Goal: Information Seeking & Learning: Check status

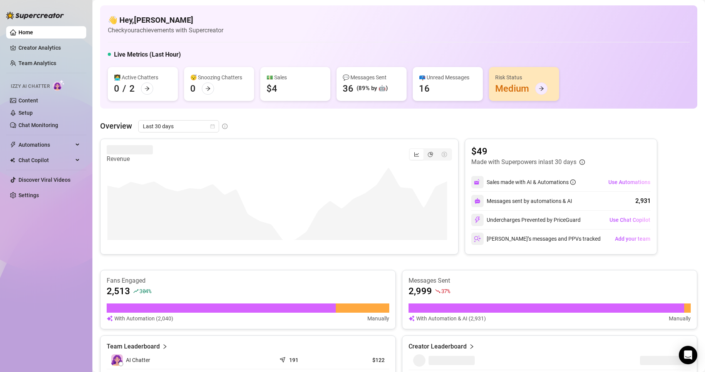
click at [543, 86] on icon "arrow-right" at bounding box center [541, 88] width 5 height 5
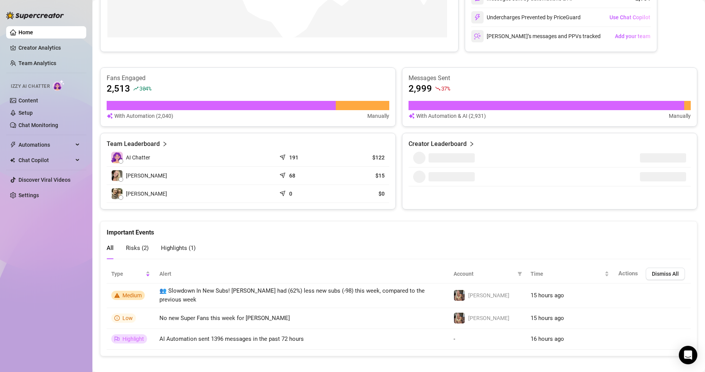
scroll to position [206, 0]
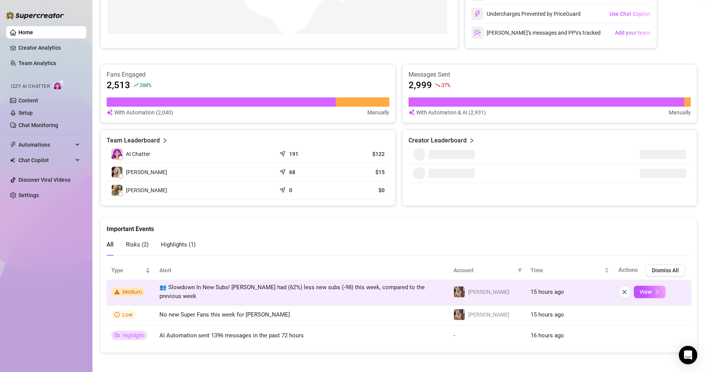
click at [130, 289] on span "Medium" at bounding box center [131, 292] width 19 height 6
click at [644, 290] on span "View" at bounding box center [645, 292] width 12 height 6
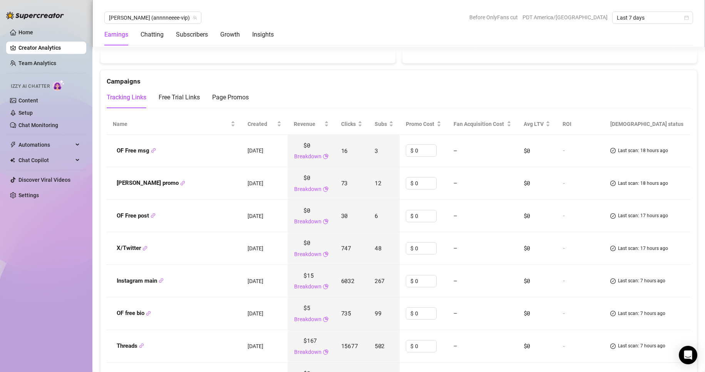
scroll to position [917, 0]
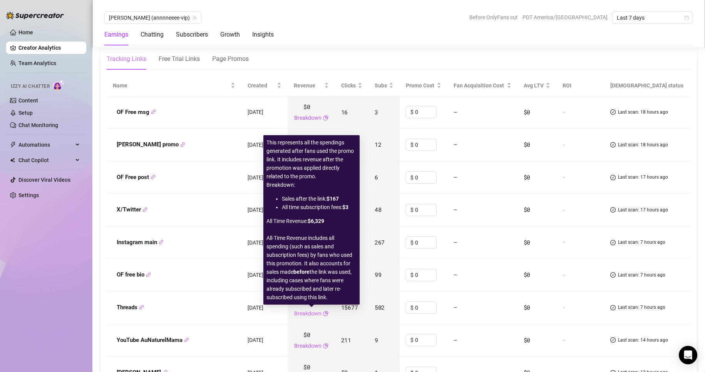
click at [310, 315] on link "Breakdown" at bounding box center [307, 313] width 27 height 8
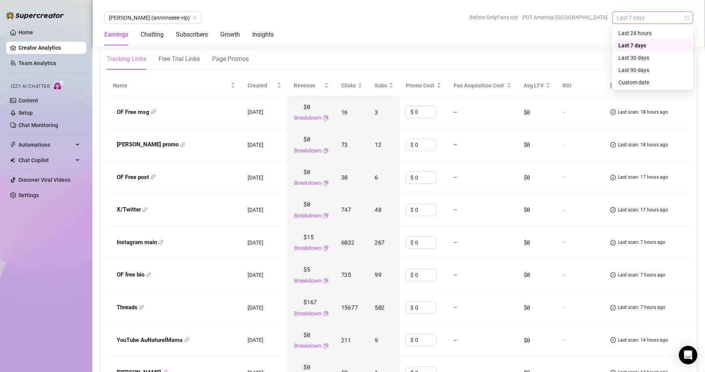
click at [648, 16] on span "Last 7 days" at bounding box center [653, 18] width 72 height 12
click at [648, 30] on div "Last 24 hours" at bounding box center [652, 33] width 69 height 8
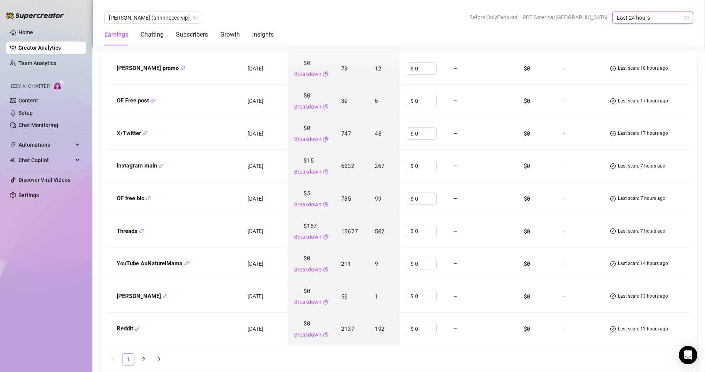
scroll to position [994, 0]
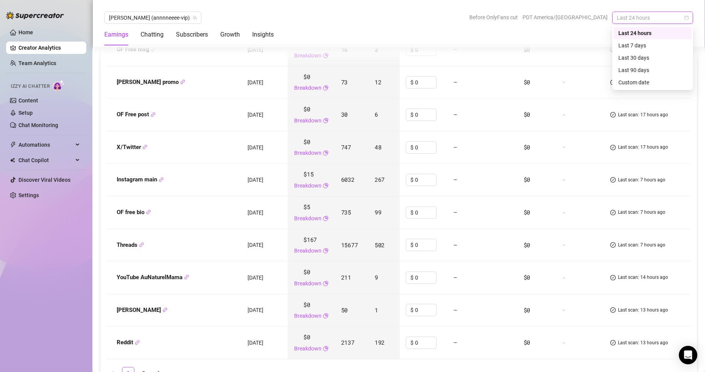
click at [664, 20] on span "Last 24 hours" at bounding box center [653, 18] width 72 height 12
click at [654, 44] on div "Last 7 days" at bounding box center [652, 45] width 69 height 8
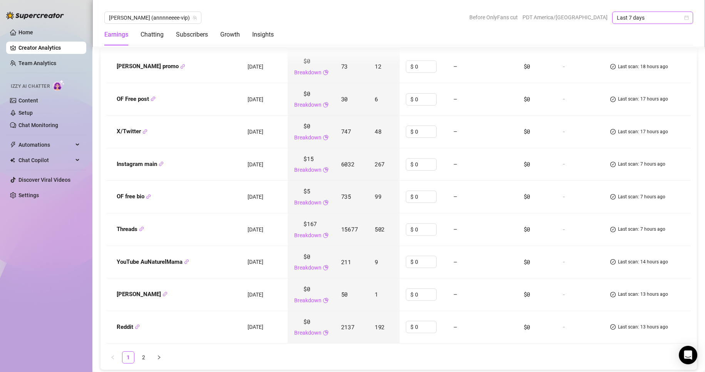
scroll to position [980, 0]
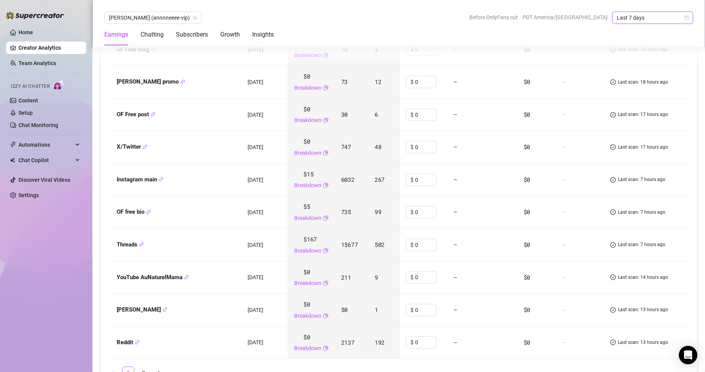
click at [662, 20] on span "Last 7 days" at bounding box center [653, 18] width 72 height 12
click at [657, 33] on div "Last 24 hours" at bounding box center [652, 33] width 69 height 8
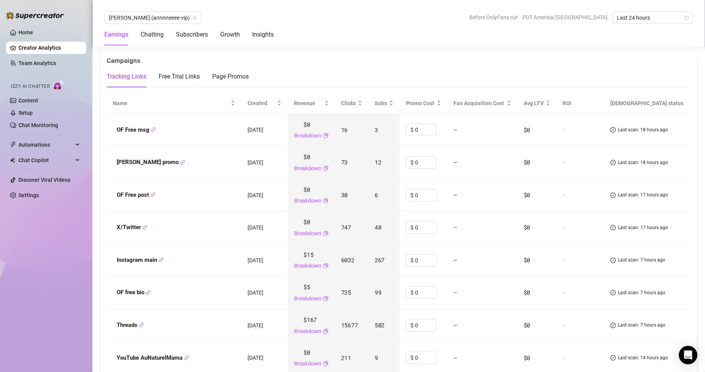
scroll to position [928, 0]
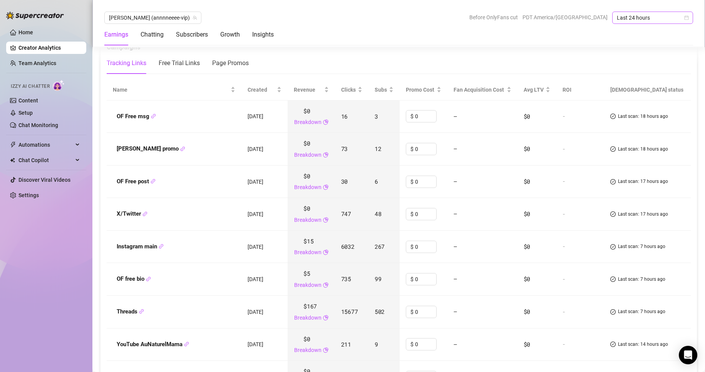
click at [656, 20] on span "Last 24 hours" at bounding box center [653, 18] width 72 height 12
click at [642, 42] on div "Last 7 days" at bounding box center [652, 45] width 69 height 8
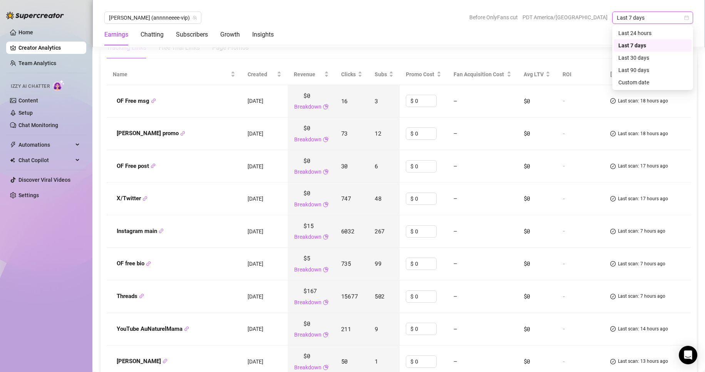
scroll to position [920, 0]
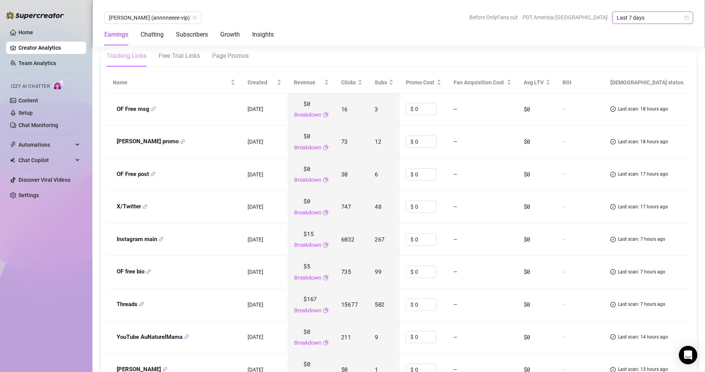
click at [653, 20] on span "Last 7 days" at bounding box center [653, 18] width 72 height 12
click at [642, 57] on div "Last 30 days" at bounding box center [652, 58] width 69 height 8
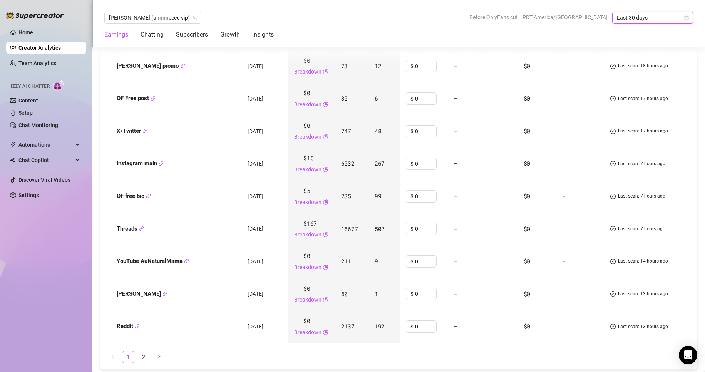
scroll to position [920, 0]
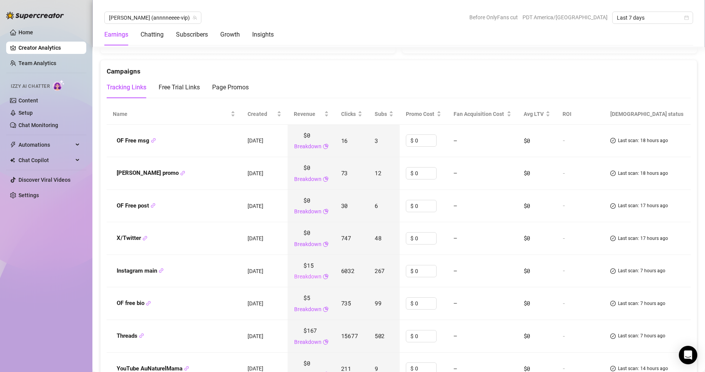
scroll to position [940, 0]
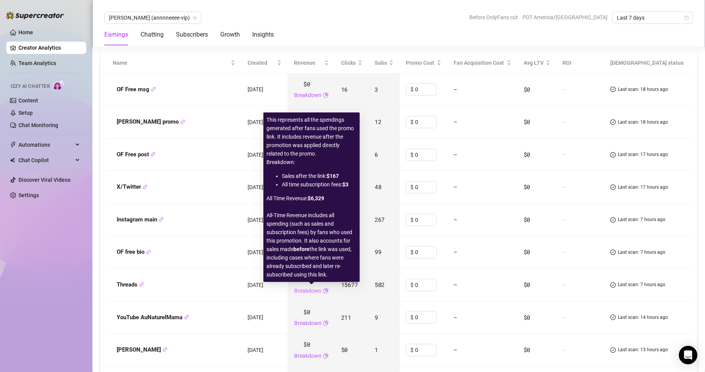
click at [312, 291] on link "Breakdown" at bounding box center [307, 290] width 27 height 8
click at [325, 291] on icon "pie-chart" at bounding box center [325, 290] width 5 height 5
click at [327, 289] on icon "pie-chart" at bounding box center [325, 290] width 5 height 5
click at [314, 289] on link "Breakdown" at bounding box center [307, 290] width 27 height 8
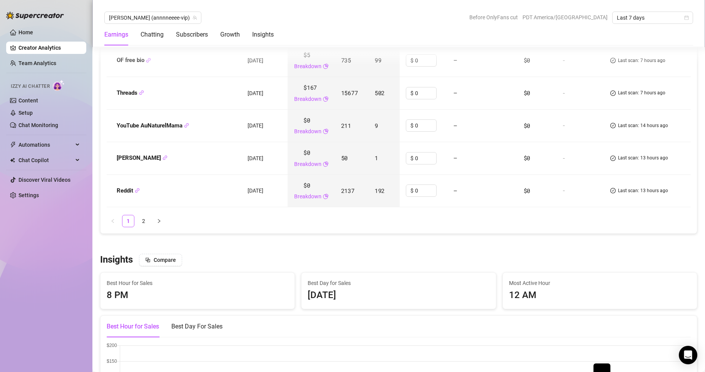
scroll to position [1118, 0]
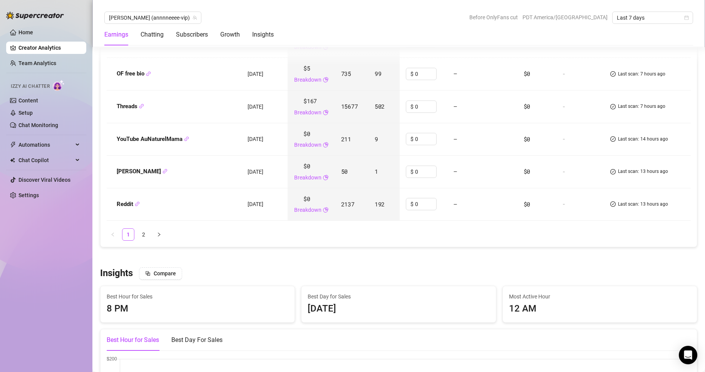
click at [616, 170] on icon "check-circle" at bounding box center [612, 171] width 5 height 5
click at [643, 173] on span "Last scan: 13 hours ago" at bounding box center [643, 171] width 50 height 7
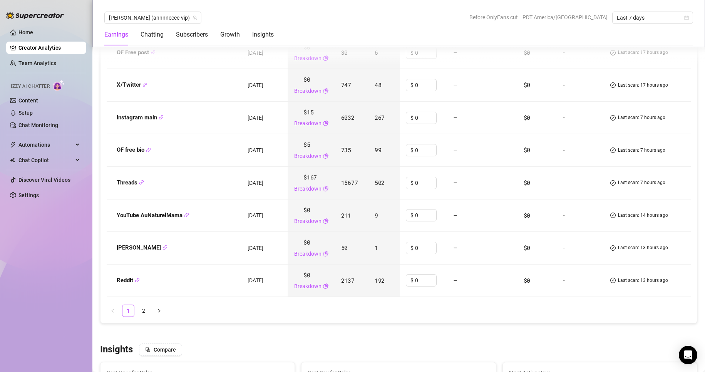
scroll to position [1041, 0]
click at [190, 34] on div "Subscribers" at bounding box center [192, 34] width 32 height 9
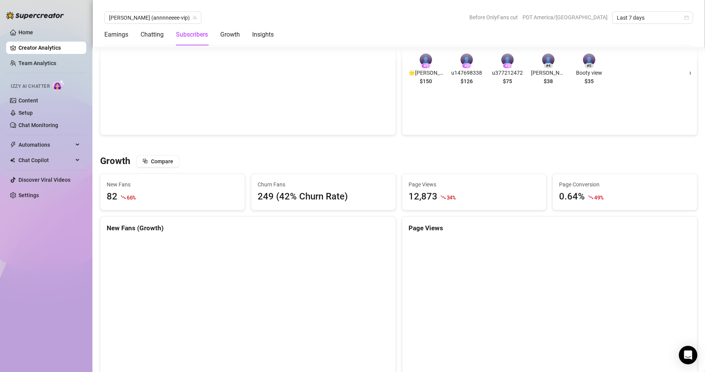
scroll to position [478, 0]
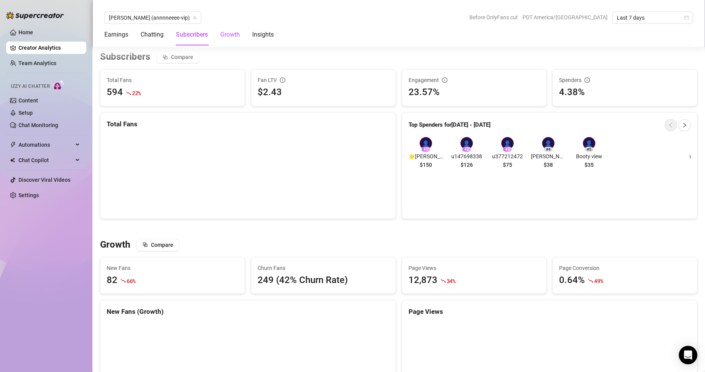
click at [230, 35] on div "Growth" at bounding box center [230, 34] width 20 height 9
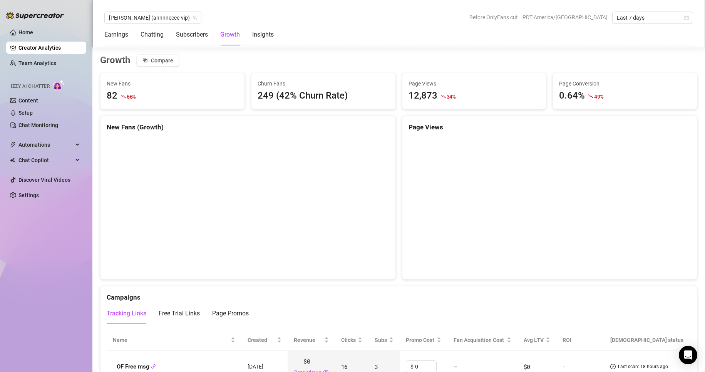
scroll to position [666, 0]
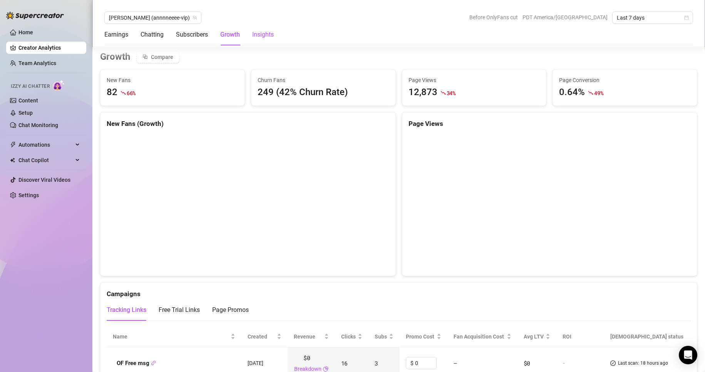
click at [263, 34] on div "Insights" at bounding box center [263, 34] width 22 height 9
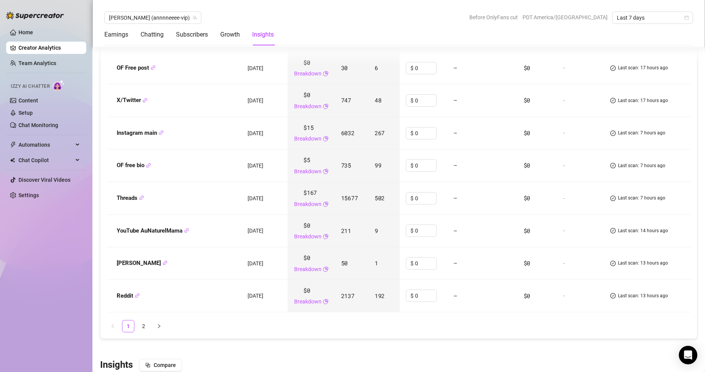
scroll to position [988, 0]
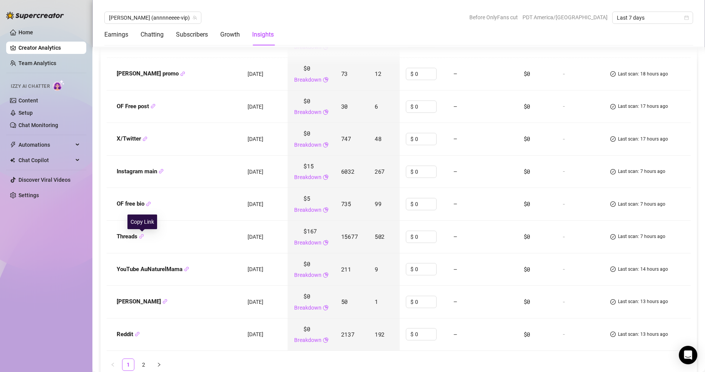
click at [141, 235] on icon "link" at bounding box center [141, 236] width 5 height 5
click at [176, 239] on div "Threads" at bounding box center [174, 236] width 122 height 9
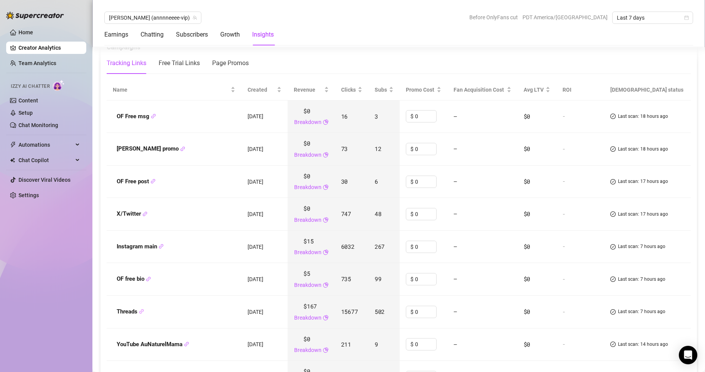
scroll to position [911, 0]
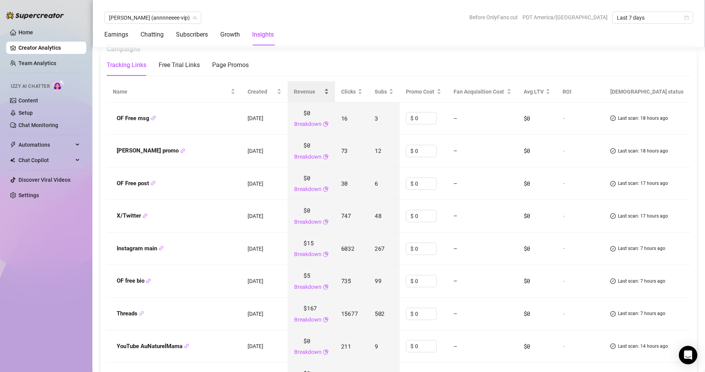
click at [302, 92] on span "Revenue" at bounding box center [308, 91] width 29 height 8
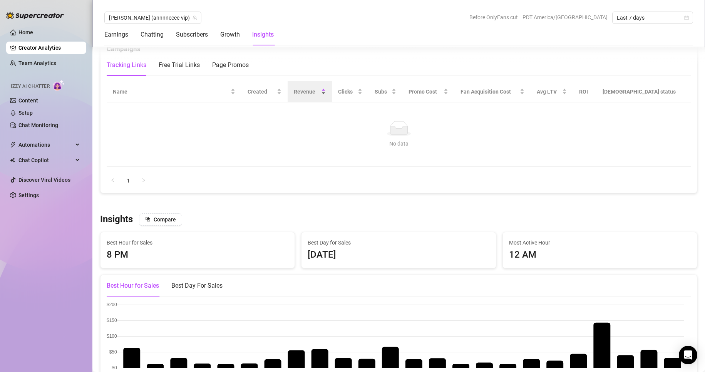
click at [304, 95] on span "Revenue" at bounding box center [307, 91] width 26 height 8
click at [326, 90] on div "Revenue" at bounding box center [310, 91] width 32 height 8
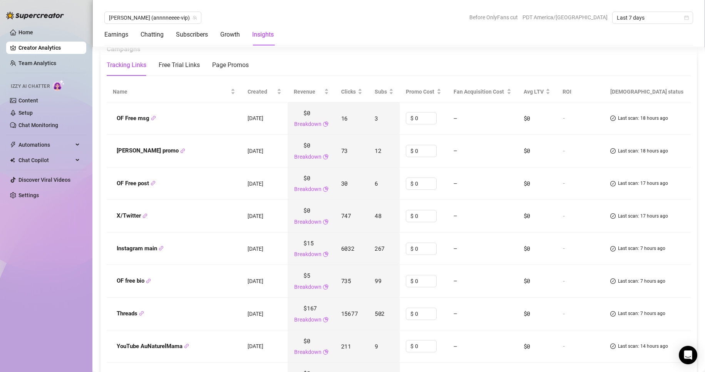
click at [629, 90] on th "[DEMOGRAPHIC_DATA] status" at bounding box center [647, 91] width 87 height 21
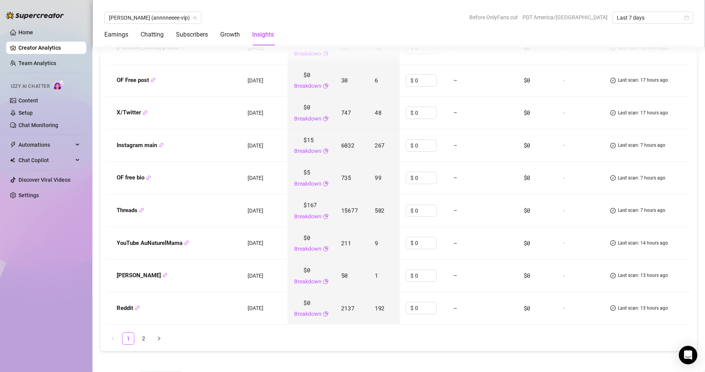
scroll to position [1026, 0]
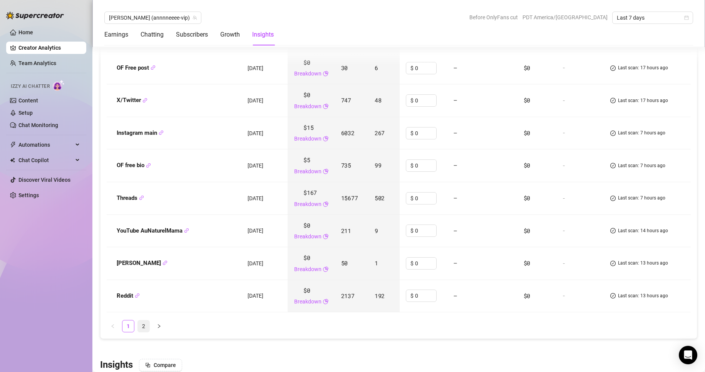
click at [141, 324] on link "2" at bounding box center [144, 326] width 12 height 12
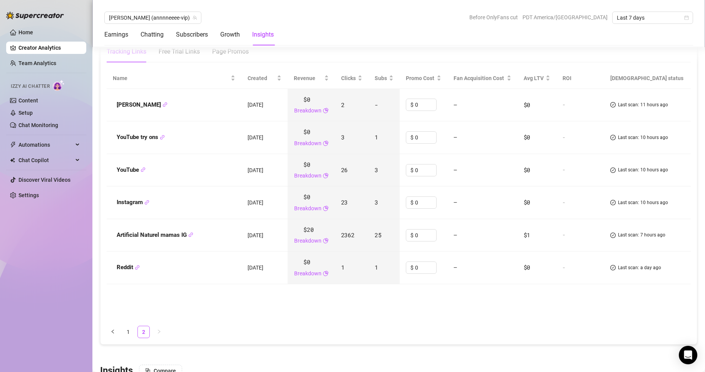
scroll to position [911, 0]
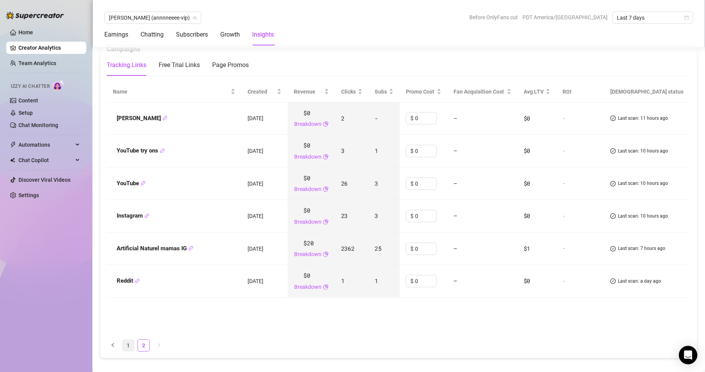
click at [127, 345] on link "1" at bounding box center [128, 346] width 12 height 12
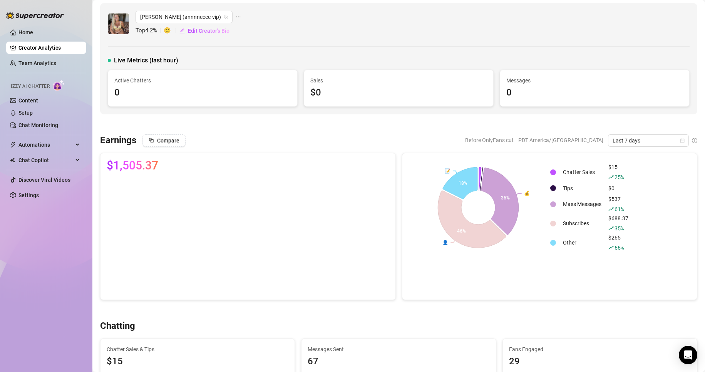
scroll to position [0, 0]
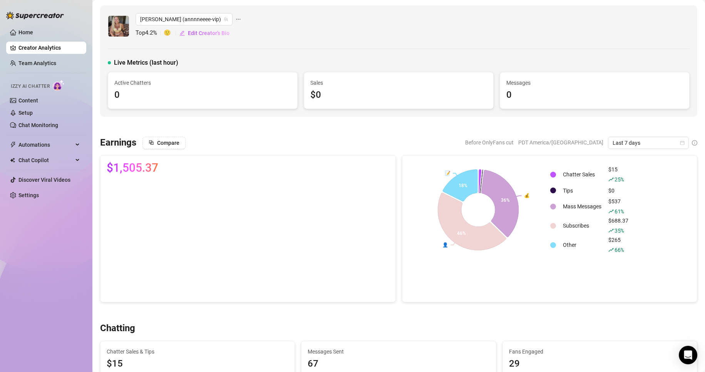
click at [341, 191] on canvas at bounding box center [246, 237] width 279 height 115
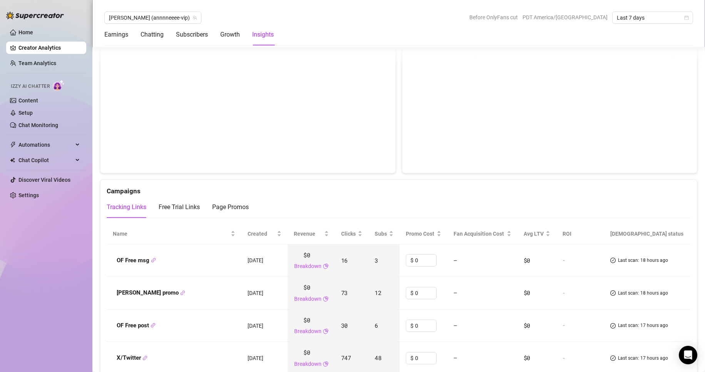
scroll to position [731, 0]
